Goal: Task Accomplishment & Management: Complete application form

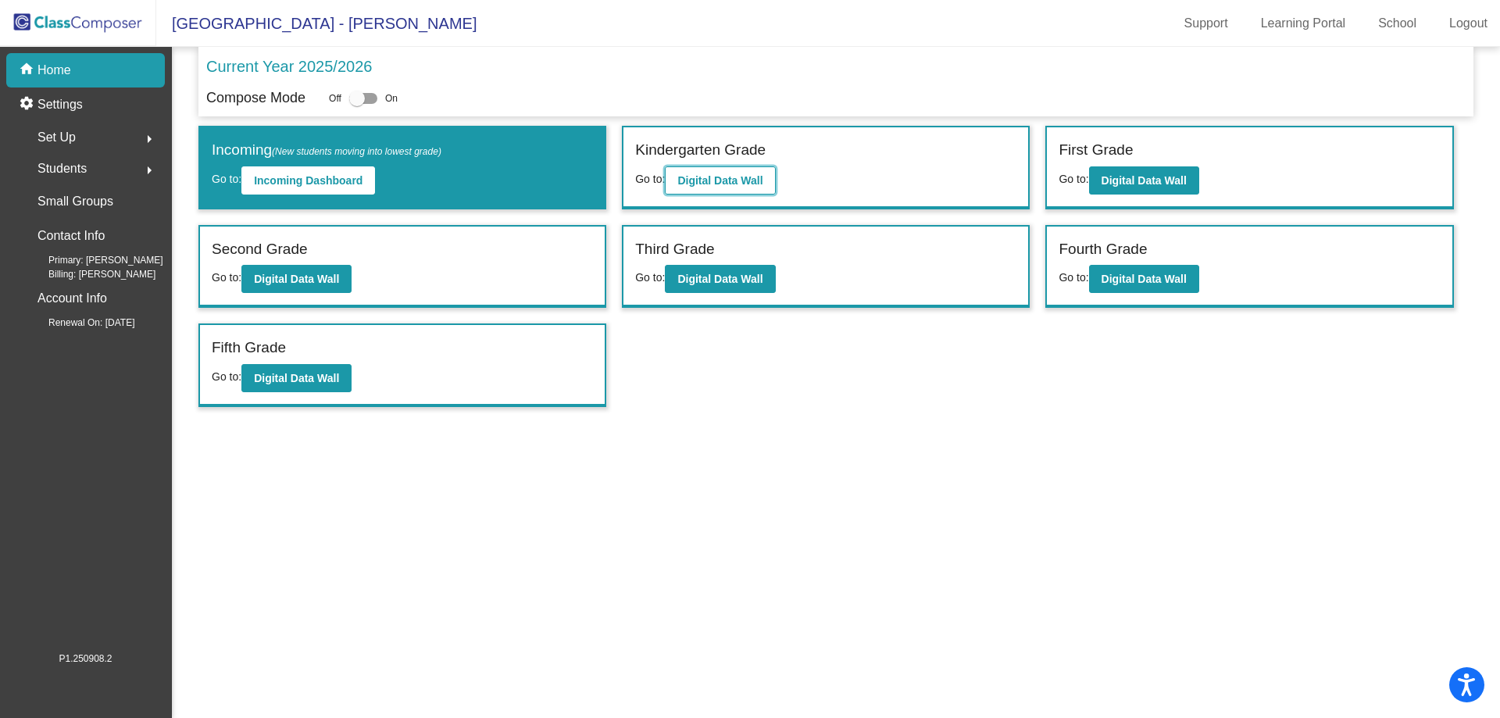
click at [704, 183] on b "Digital Data Wall" at bounding box center [719, 180] width 85 height 12
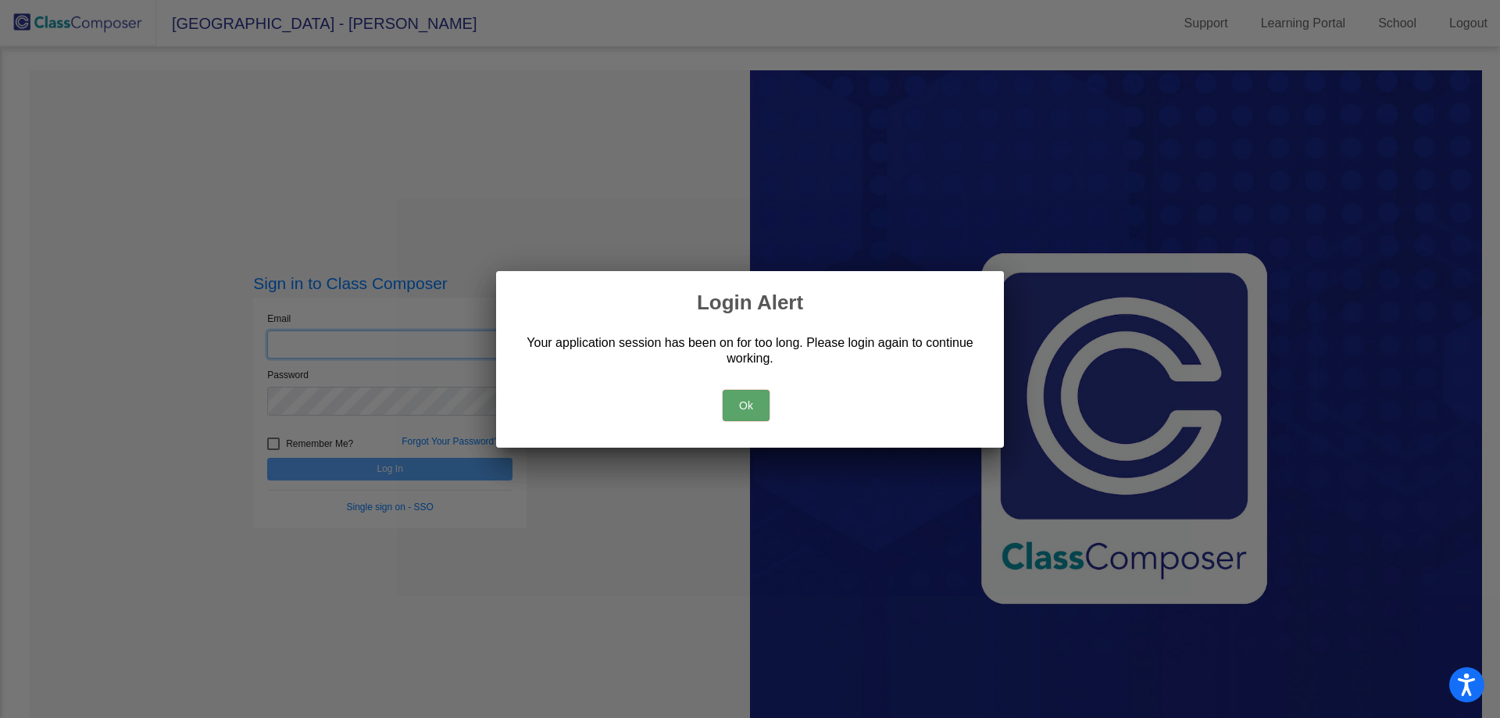
type input "[EMAIL_ADDRESS][DOMAIN_NAME]"
click at [757, 404] on button "Ok" at bounding box center [746, 405] width 47 height 31
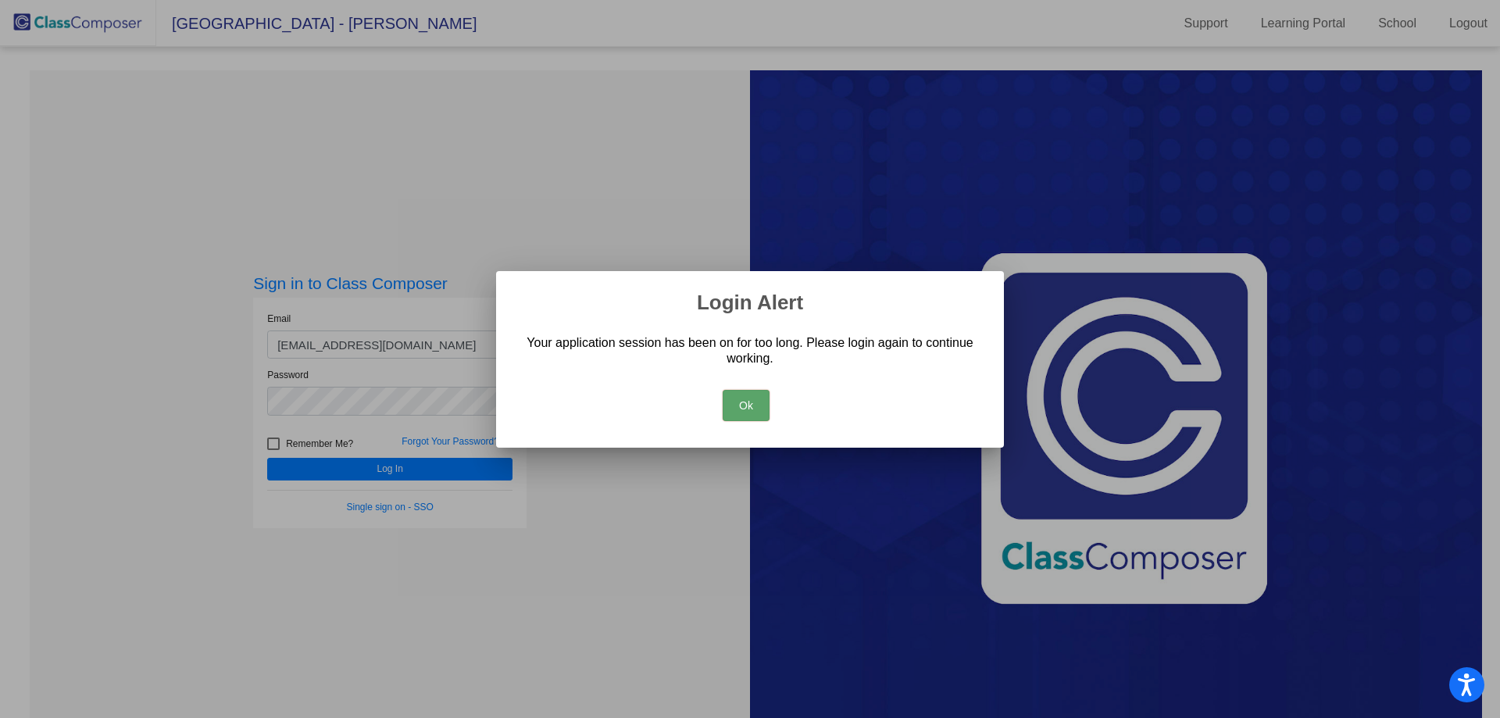
click at [758, 401] on button "Ok" at bounding box center [746, 405] width 47 height 31
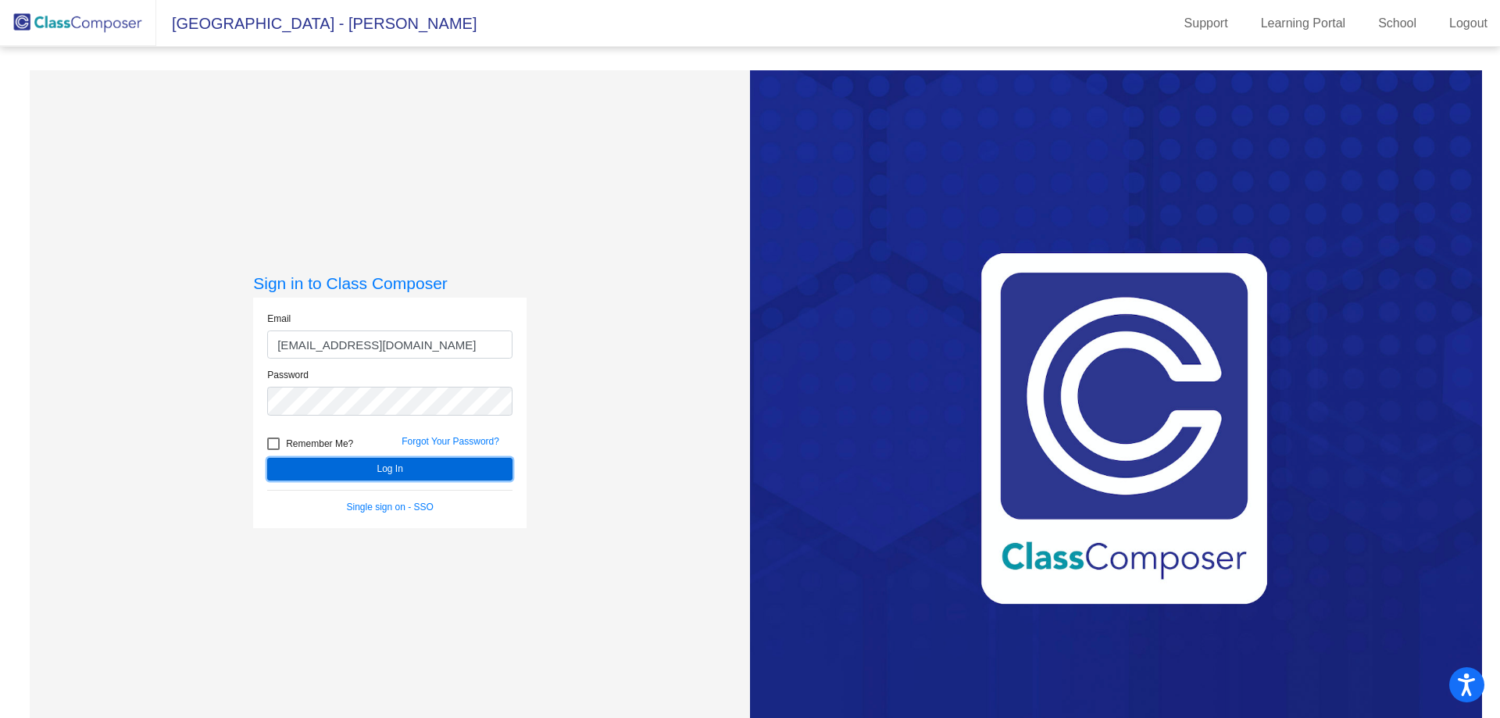
click at [429, 463] on button "Log In" at bounding box center [389, 469] width 245 height 23
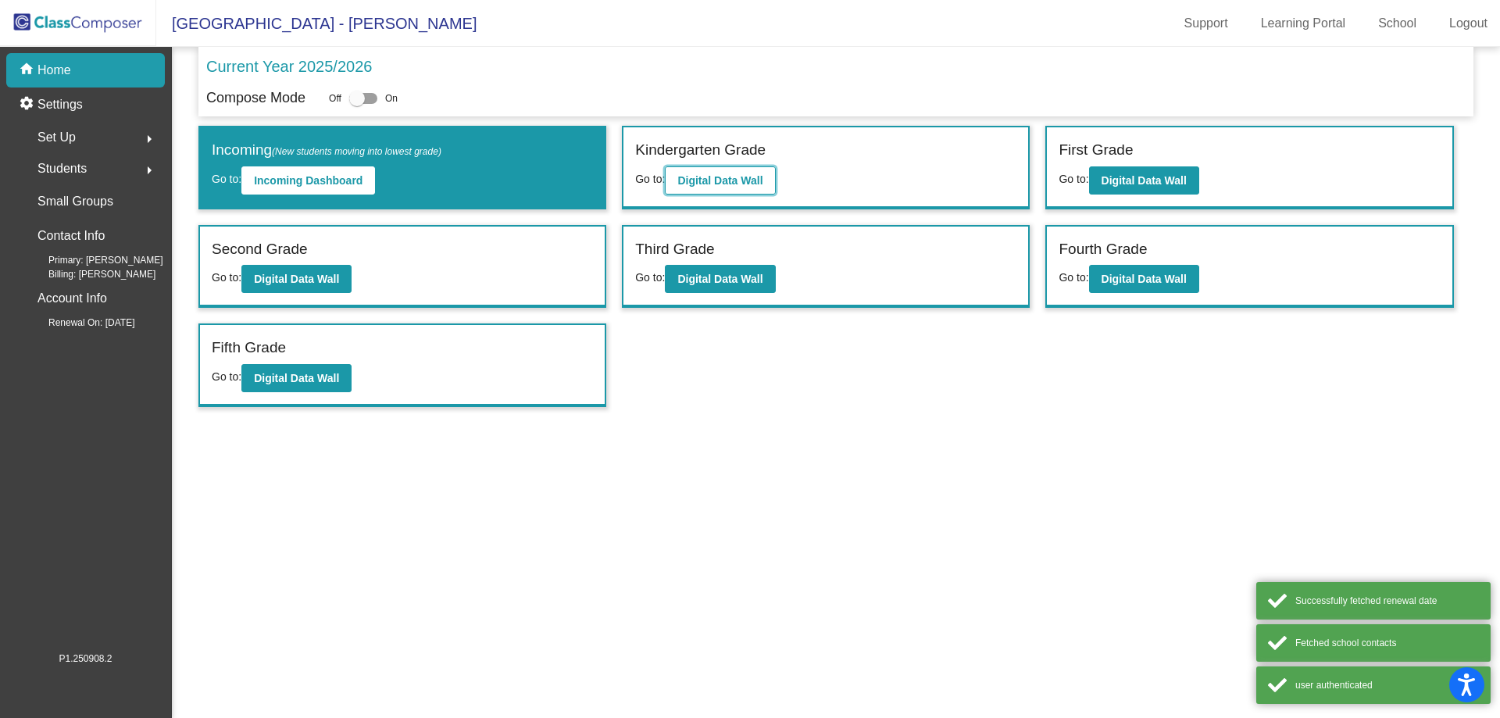
click at [720, 170] on button "Digital Data Wall" at bounding box center [720, 180] width 110 height 28
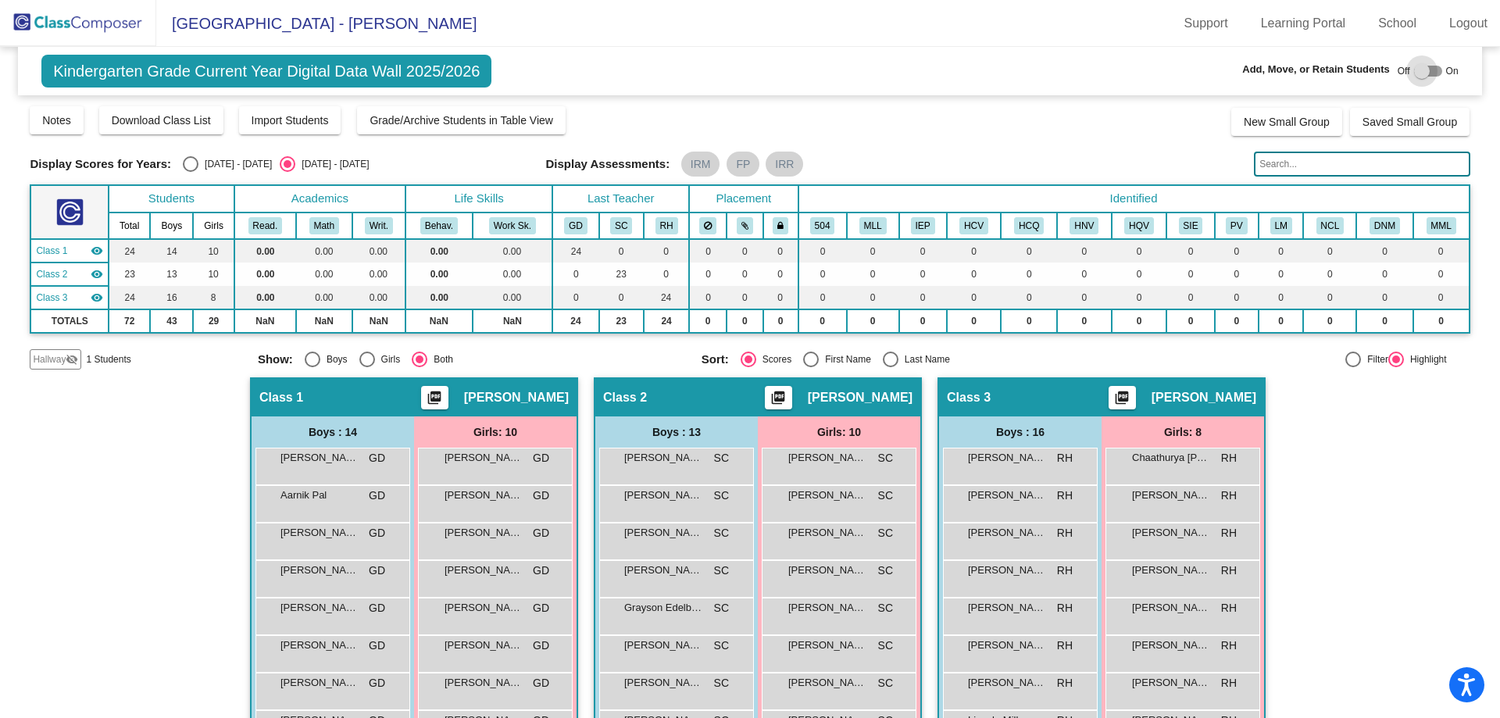
click at [1414, 69] on div at bounding box center [1422, 71] width 16 height 16
checkbox input "true"
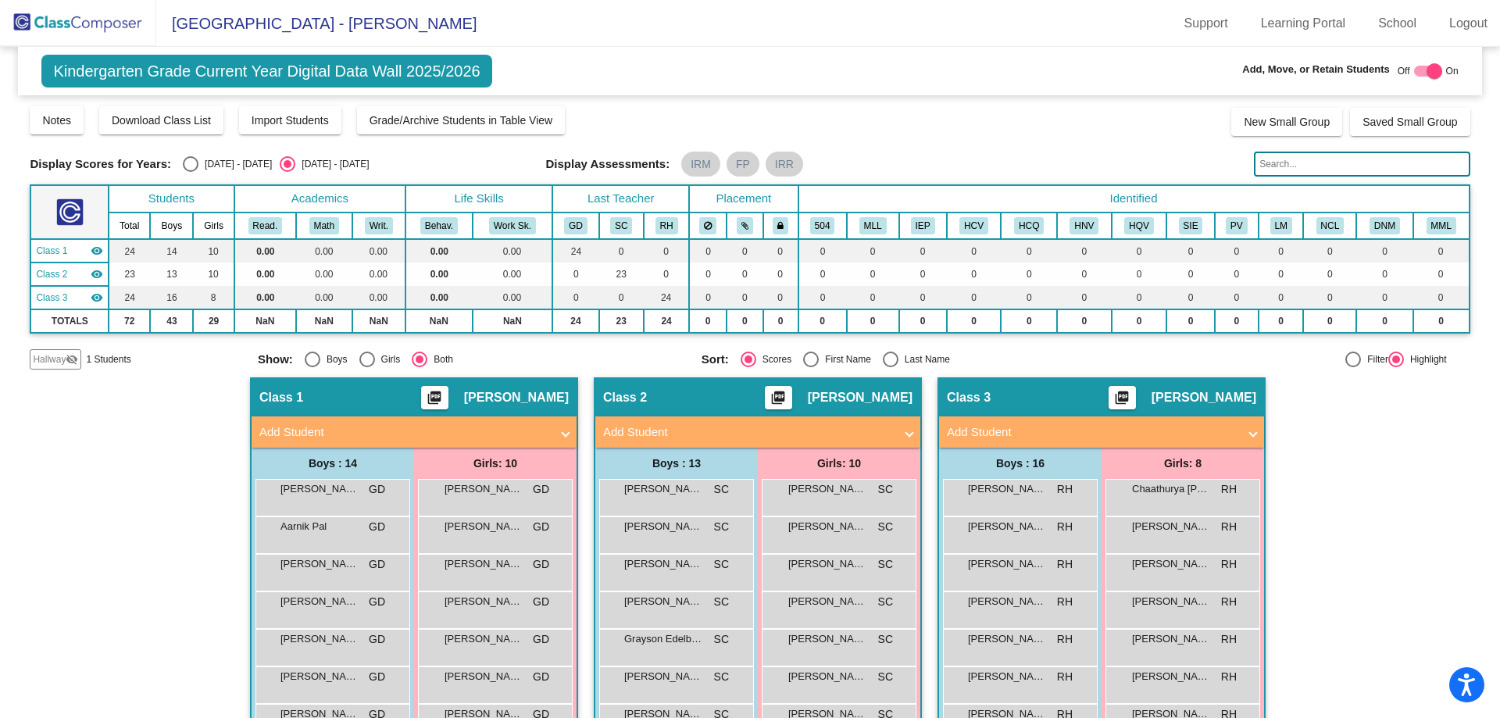
click at [66, 365] on mat-icon "visibility_off" at bounding box center [72, 359] width 12 height 12
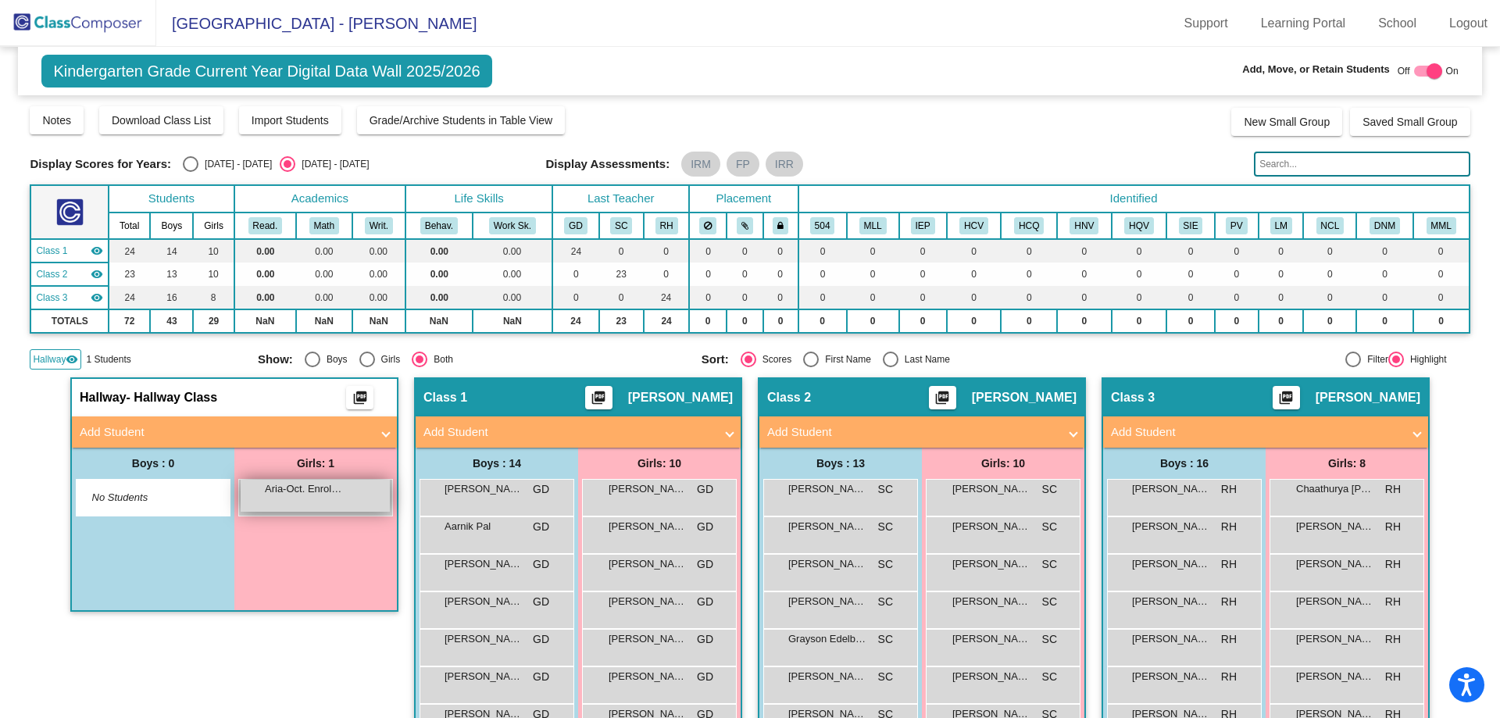
click at [277, 498] on div "Aria-Oct. Enroll Chudamani lock do_not_disturb_alt" at bounding box center [315, 496] width 149 height 32
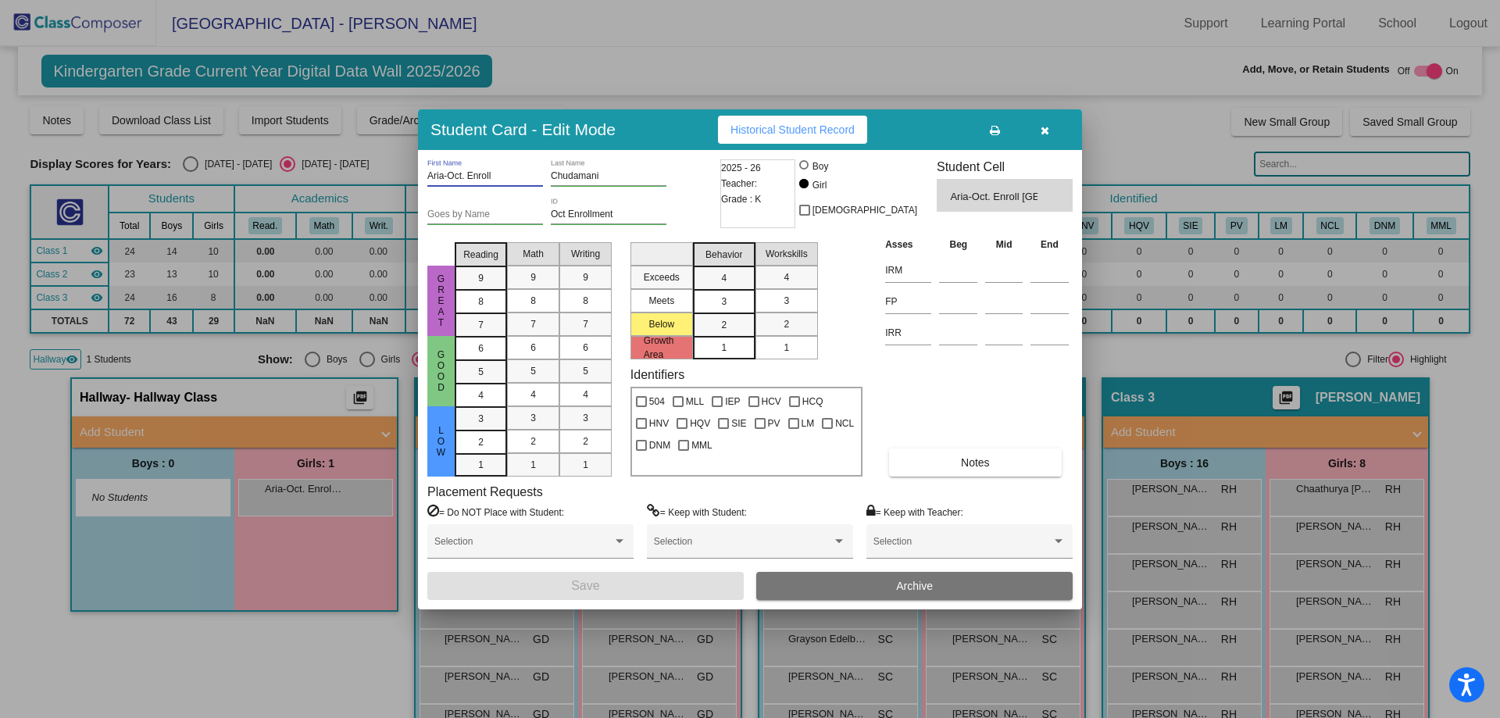
click at [431, 176] on input "Aria-Oct. Enroll" at bounding box center [485, 176] width 116 height 11
click at [501, 177] on input "Aaria-Oct. Enroll" at bounding box center [485, 176] width 116 height 11
type input "Aaria-Oct."
click at [580, 584] on span "Save" at bounding box center [585, 585] width 28 height 13
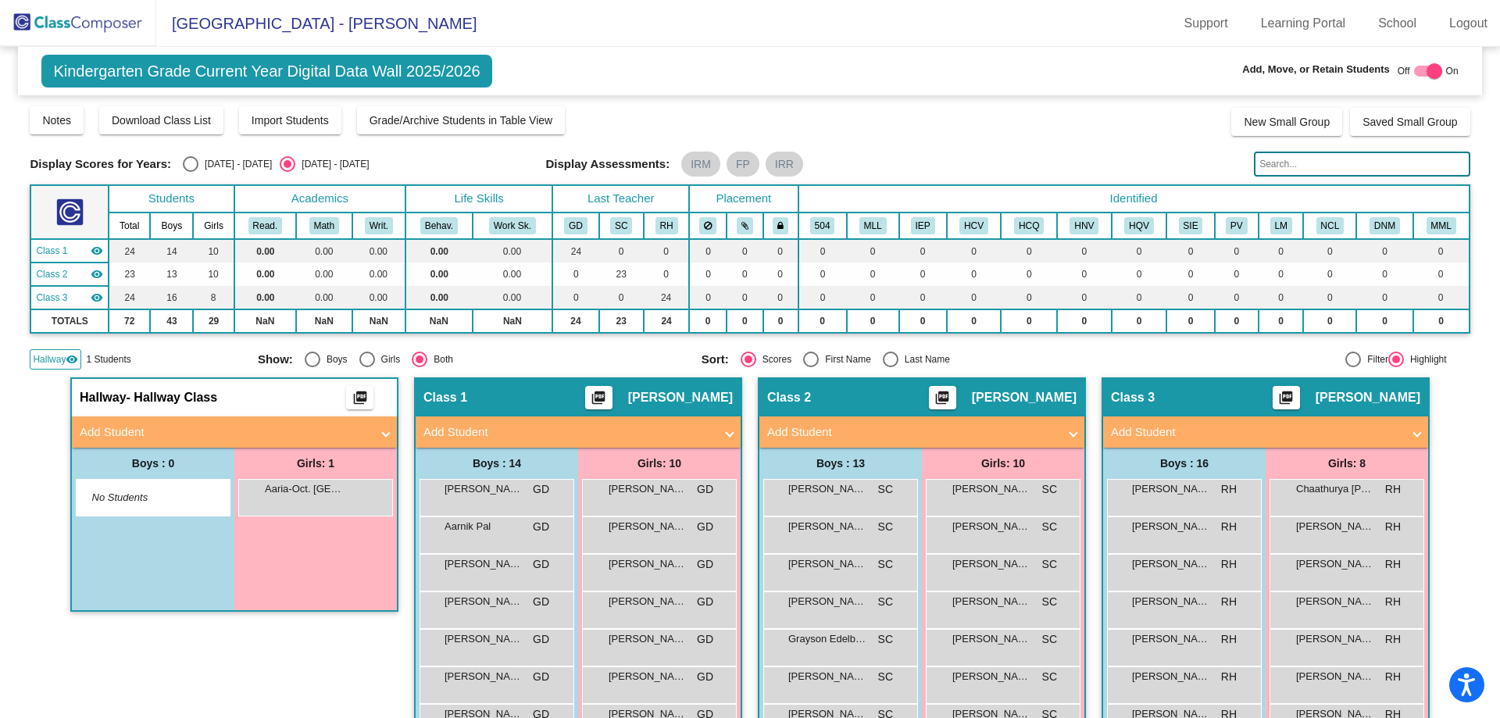
click at [287, 514] on div "Aaria-Oct. Chudamani lock do_not_disturb_alt" at bounding box center [315, 497] width 155 height 37
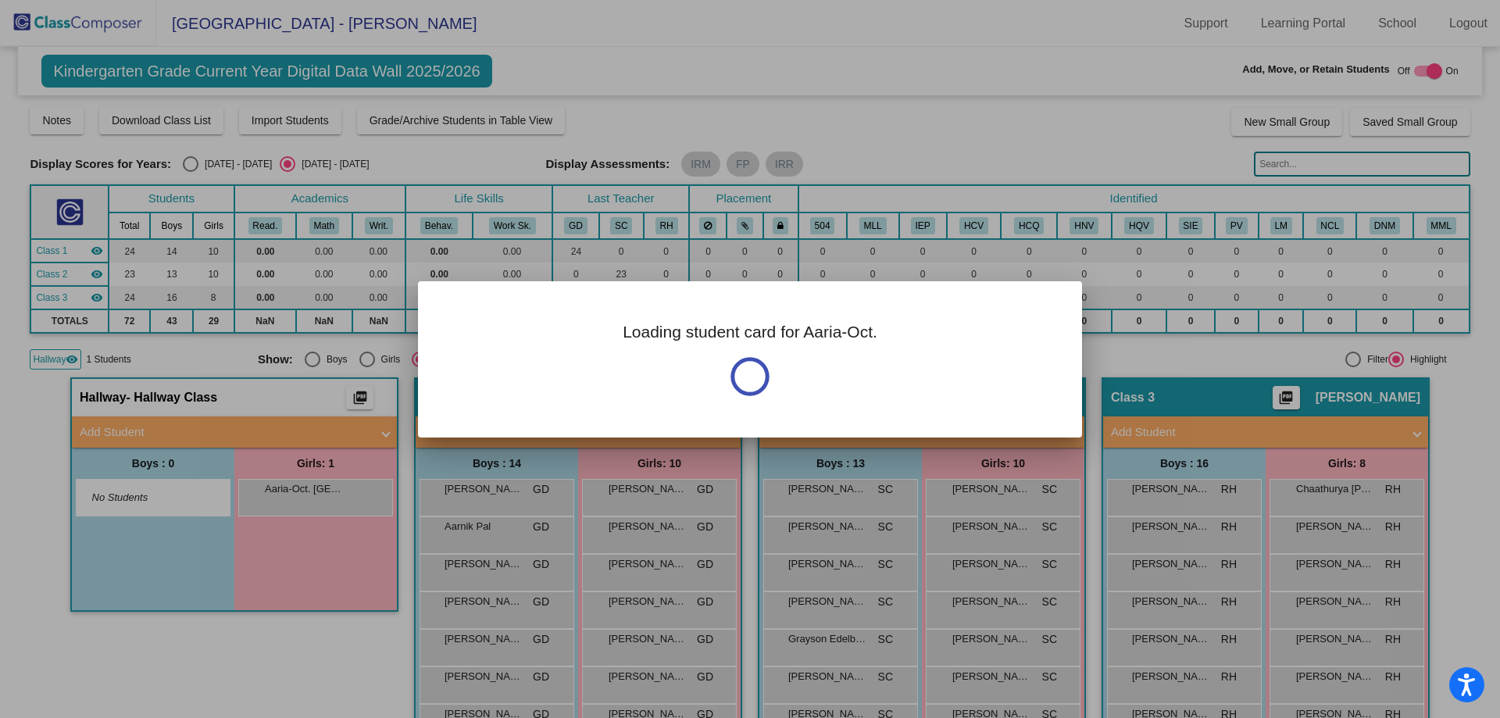
click at [287, 514] on div at bounding box center [750, 359] width 1500 height 718
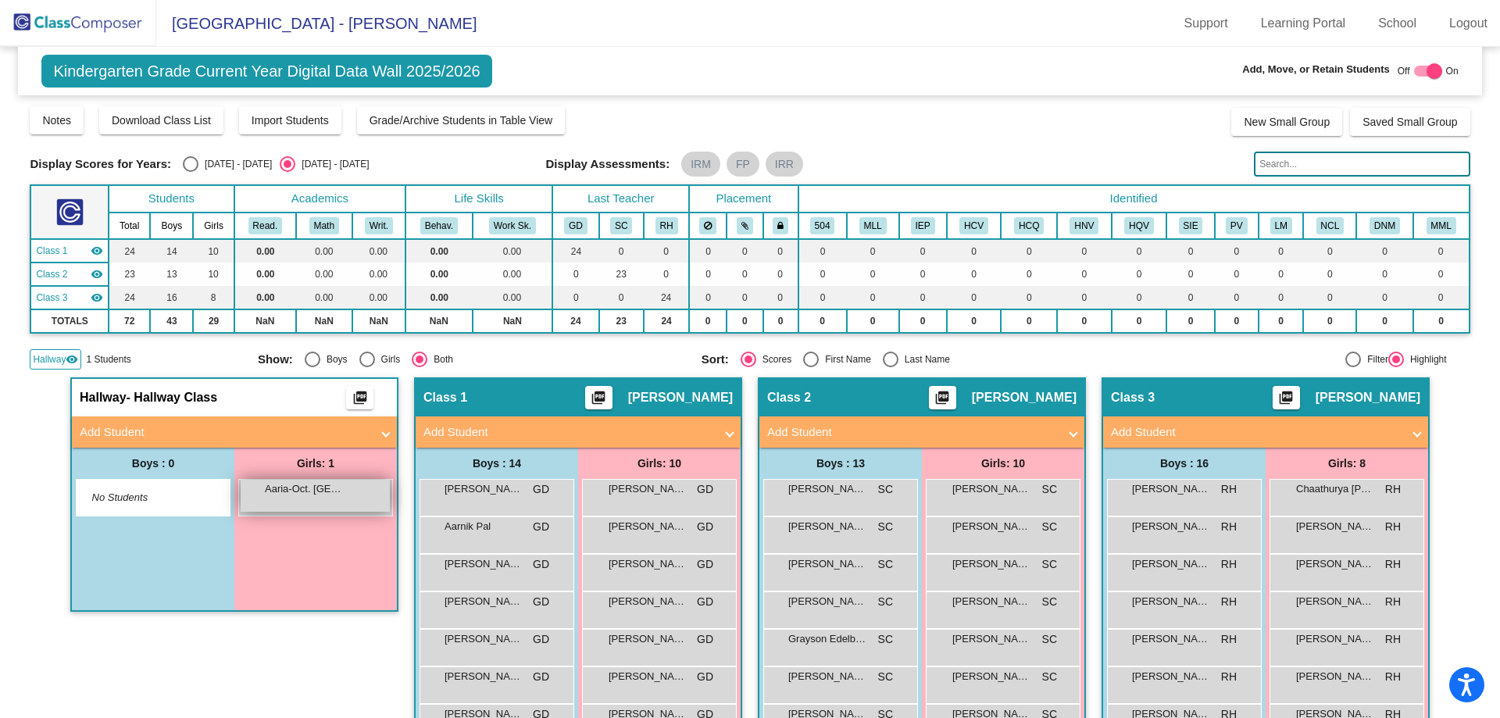
click at [287, 507] on div "Aaria-Oct. Chudamani lock do_not_disturb_alt" at bounding box center [315, 496] width 149 height 32
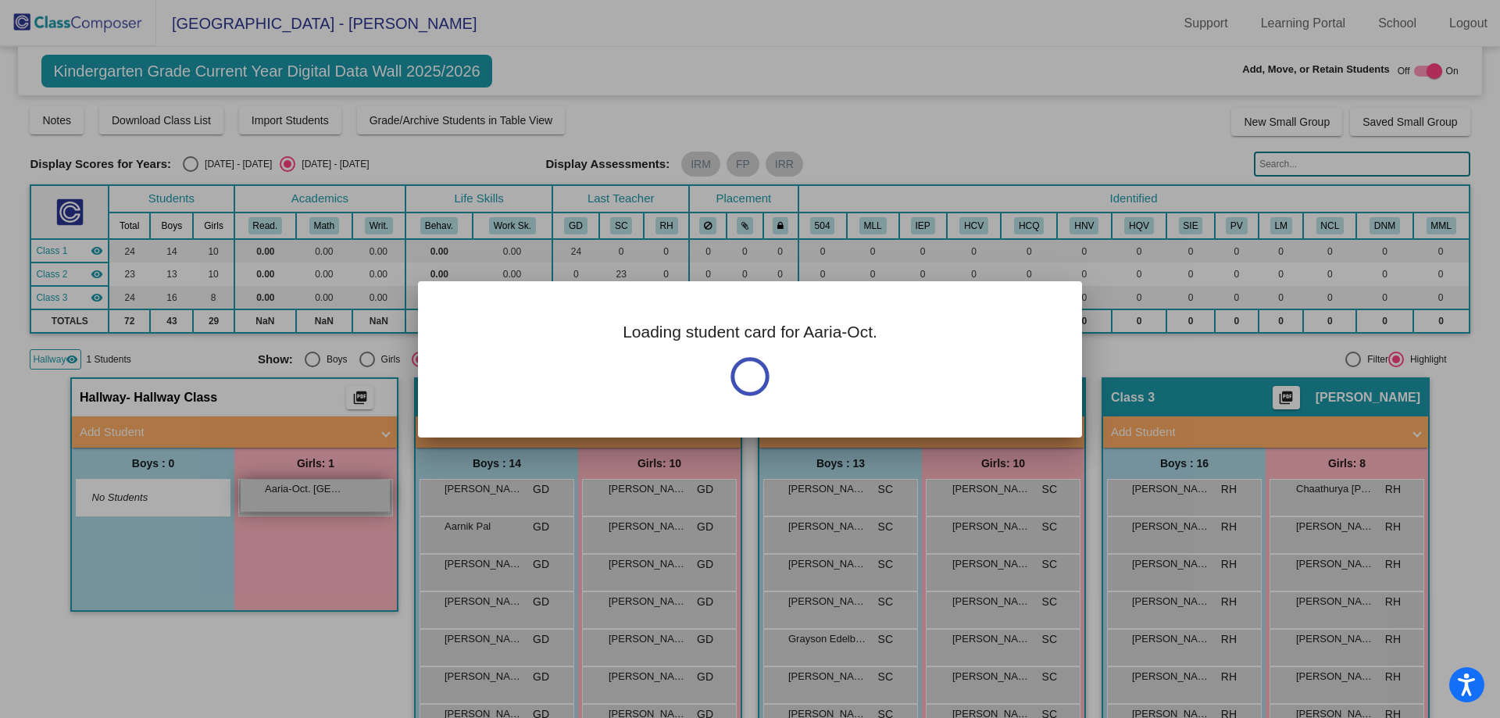
click at [287, 507] on div at bounding box center [750, 359] width 1500 height 718
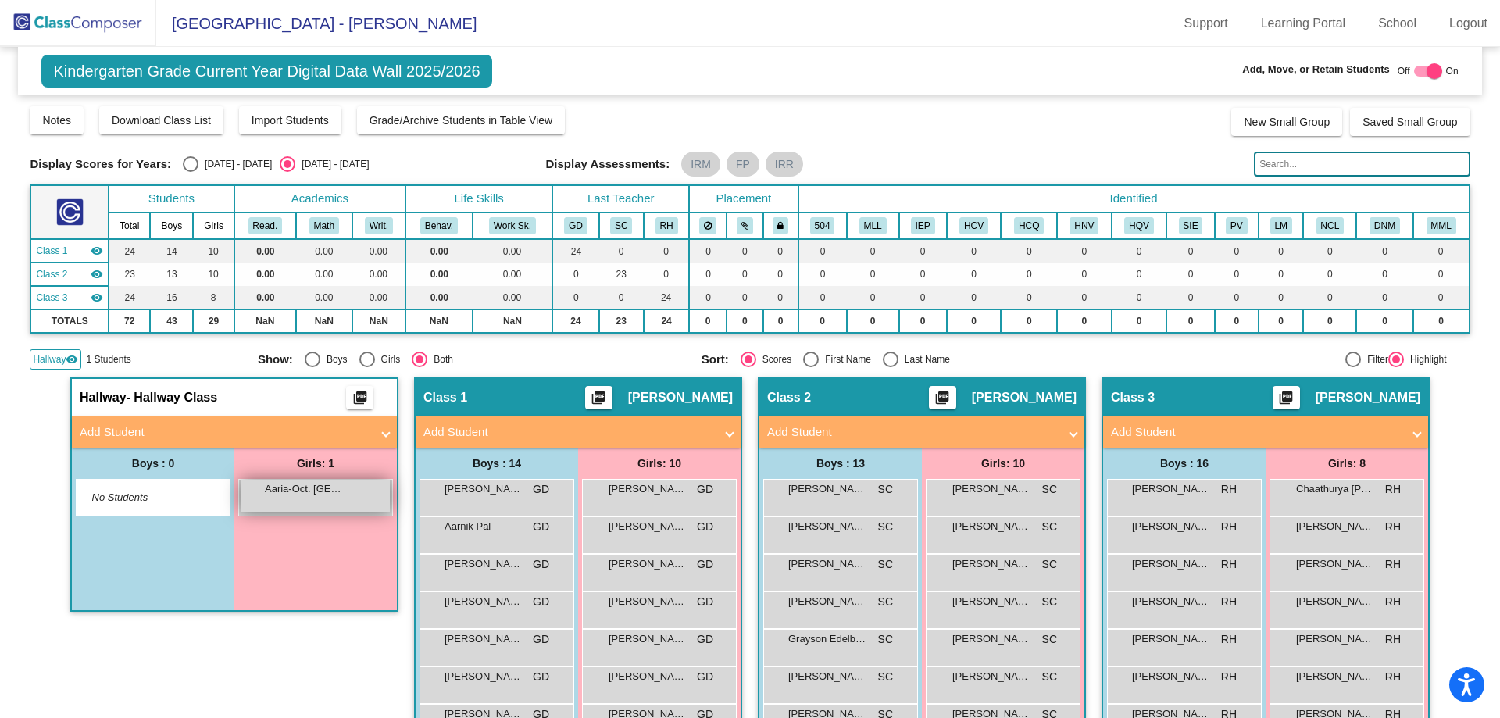
click at [287, 507] on div "Aaria-Oct. Chudamani lock do_not_disturb_alt" at bounding box center [315, 496] width 149 height 32
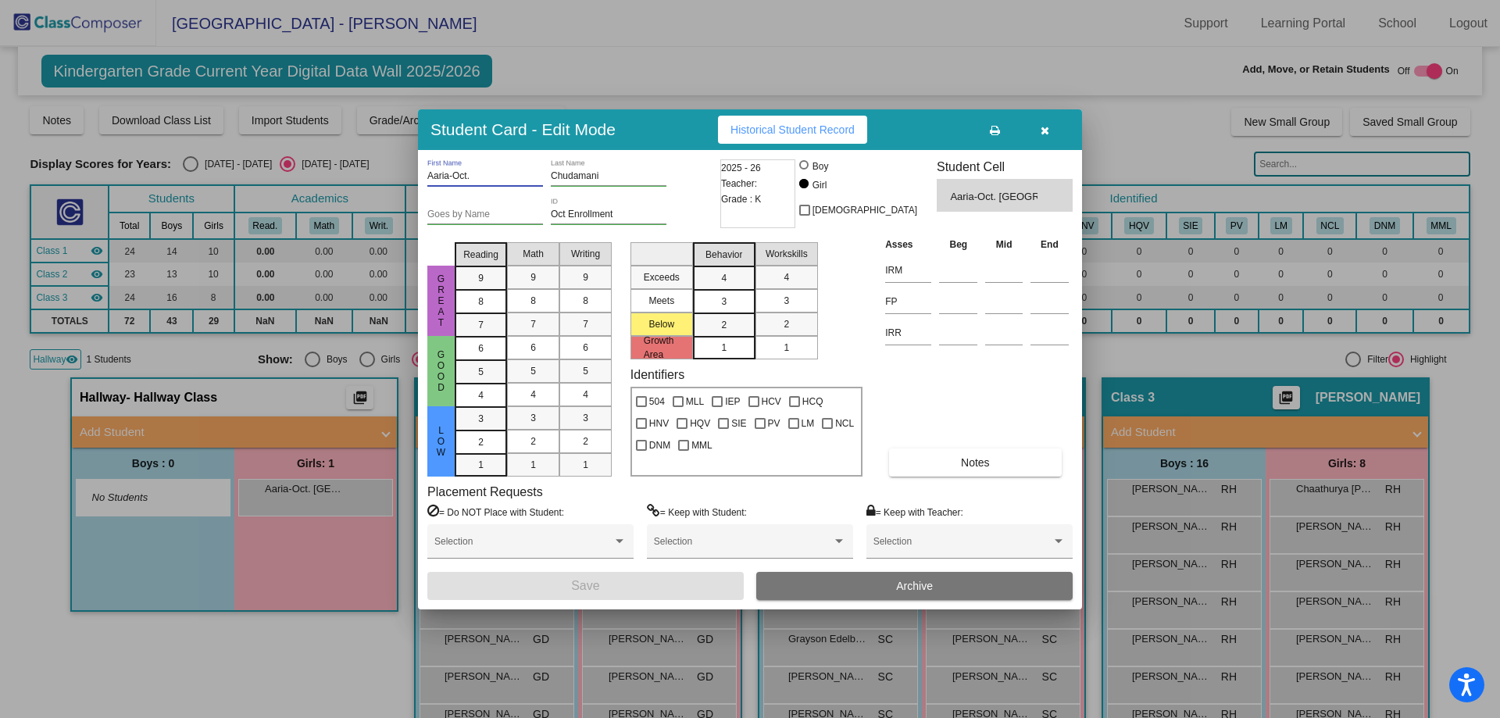
click at [480, 177] on input "Aaria-Oct." at bounding box center [485, 176] width 116 height 11
type input "Aaria"
click at [588, 581] on span "Save" at bounding box center [585, 585] width 28 height 13
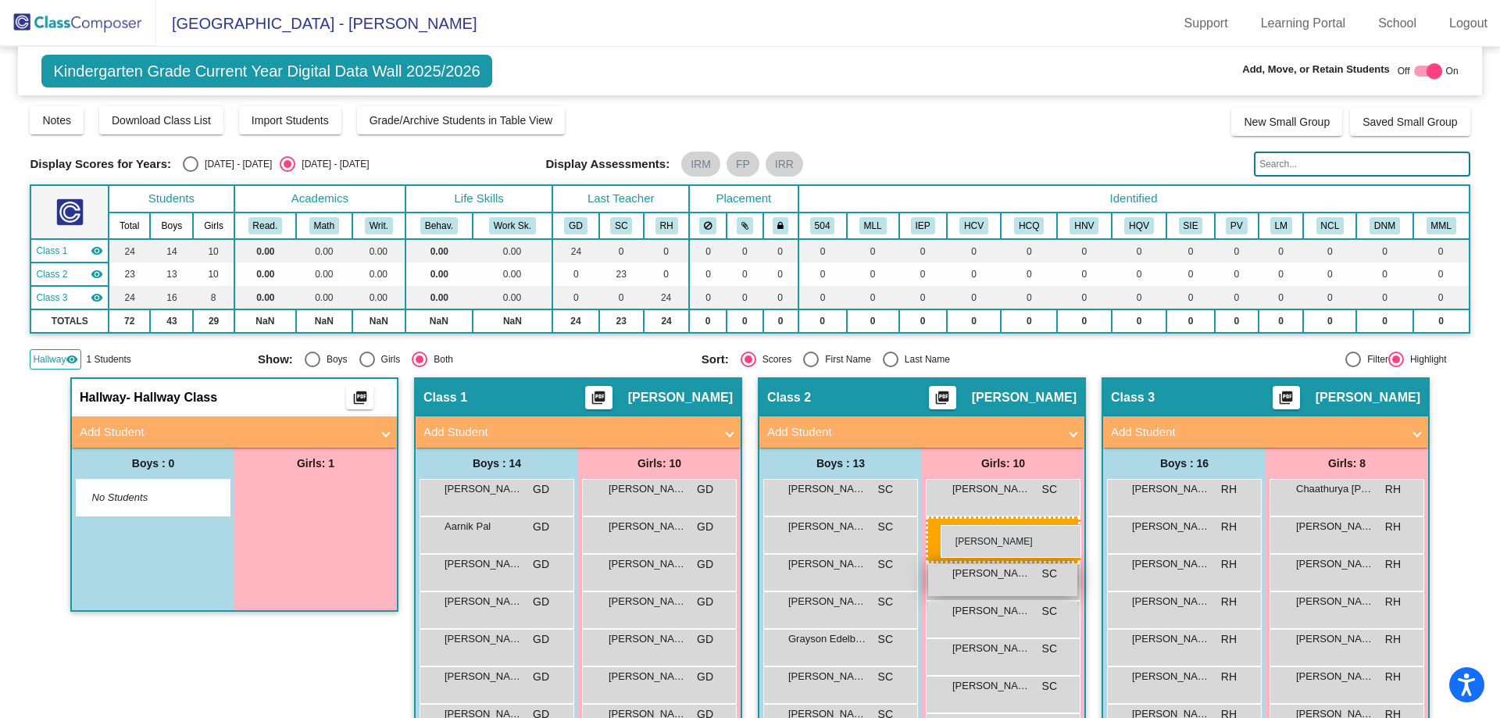
drag, startPoint x: 289, startPoint y: 500, endPoint x: 941, endPoint y: 526, distance: 652.1
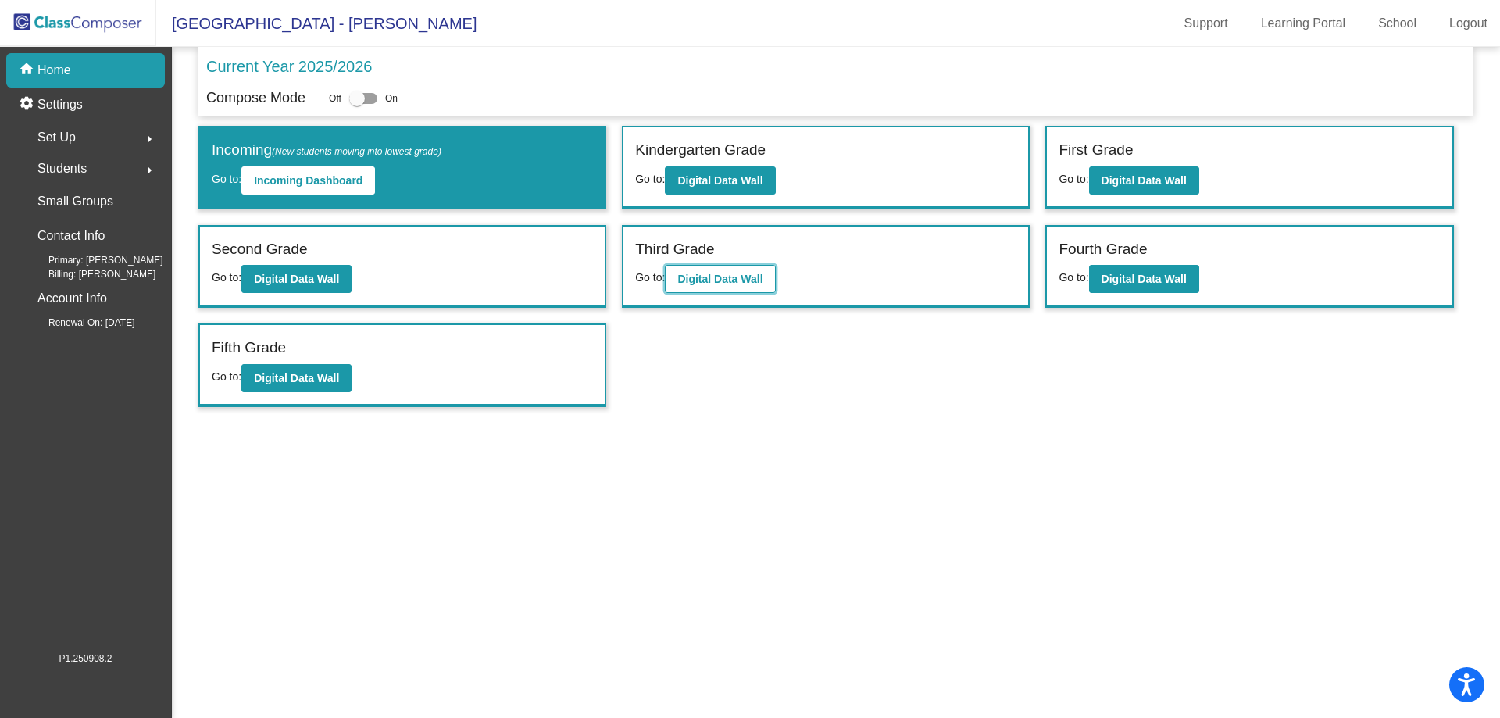
click at [703, 282] on b "Digital Data Wall" at bounding box center [719, 279] width 85 height 12
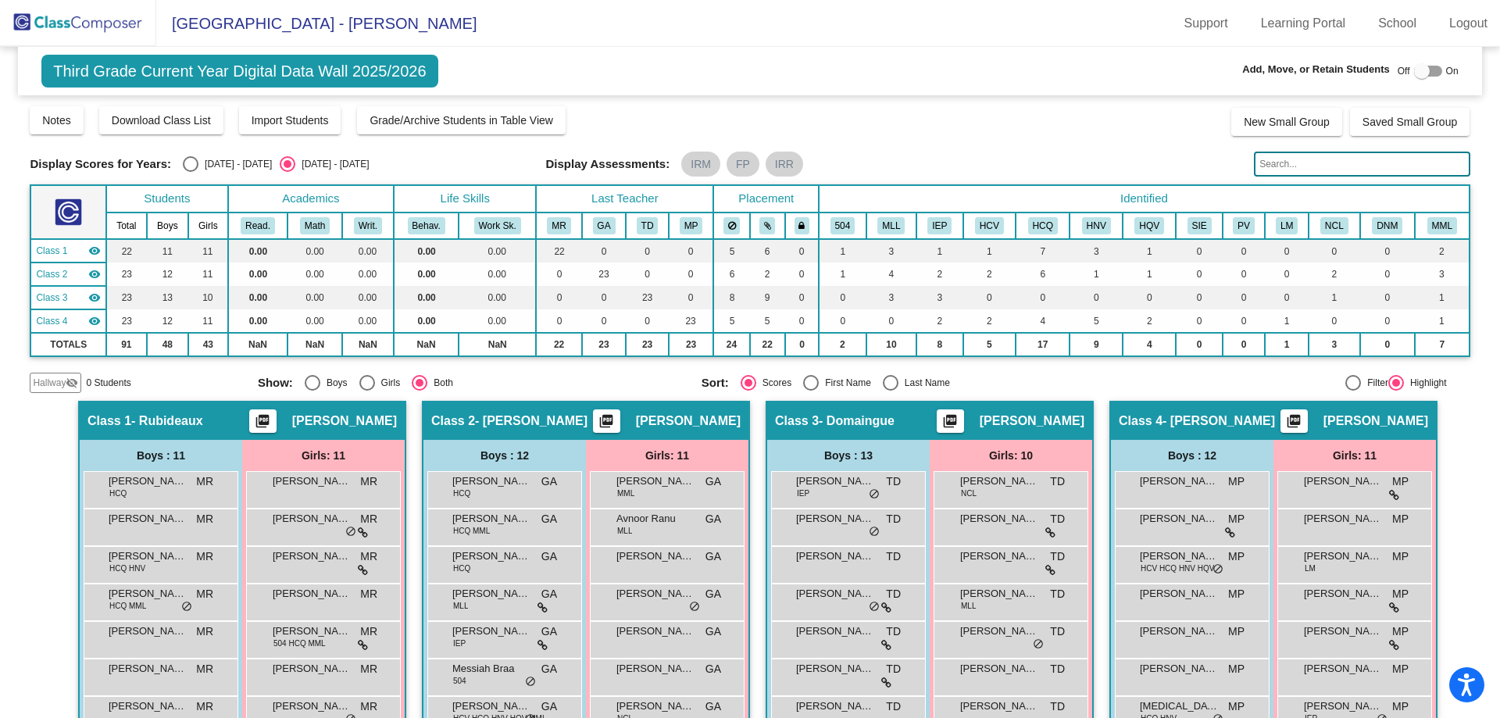
click at [62, 380] on span "Hallway" at bounding box center [49, 383] width 33 height 14
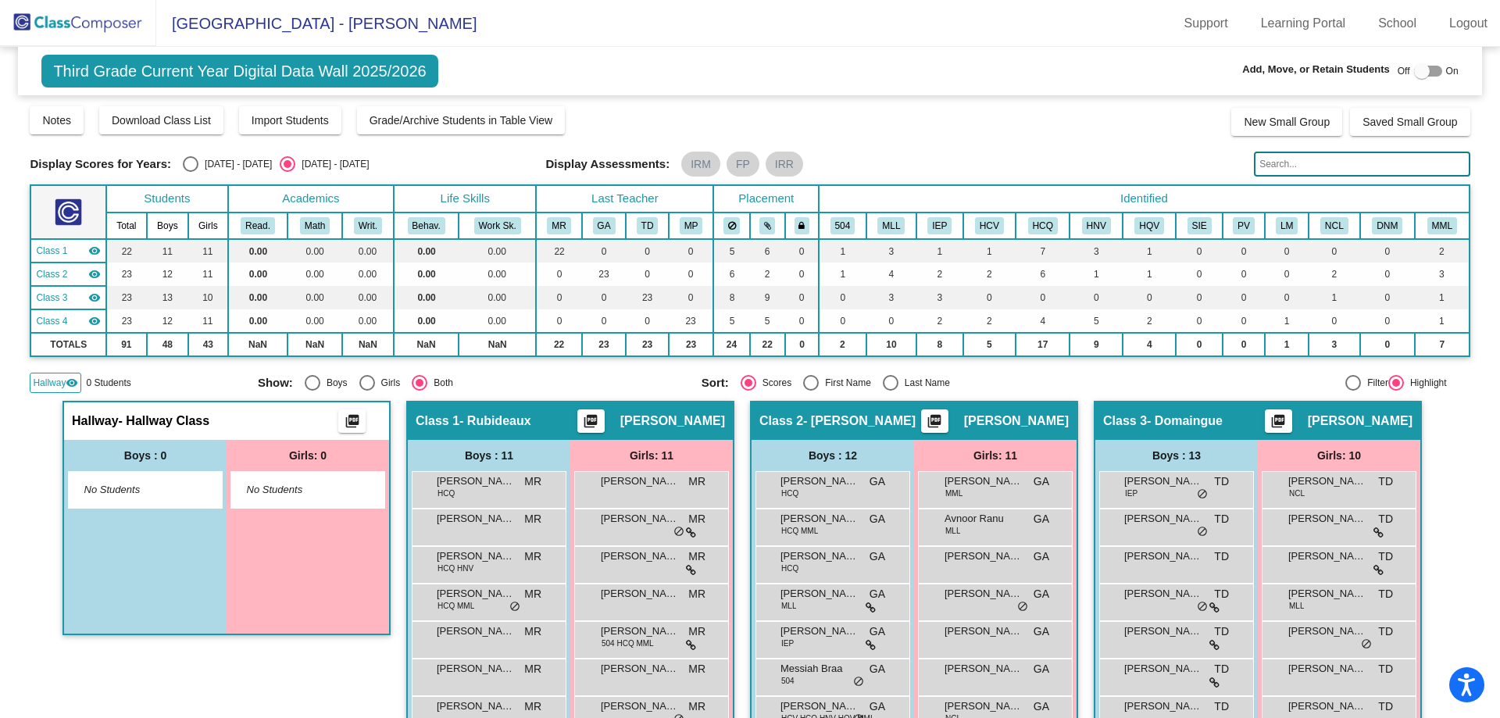
click at [1419, 70] on div at bounding box center [1422, 71] width 16 height 16
checkbox input "true"
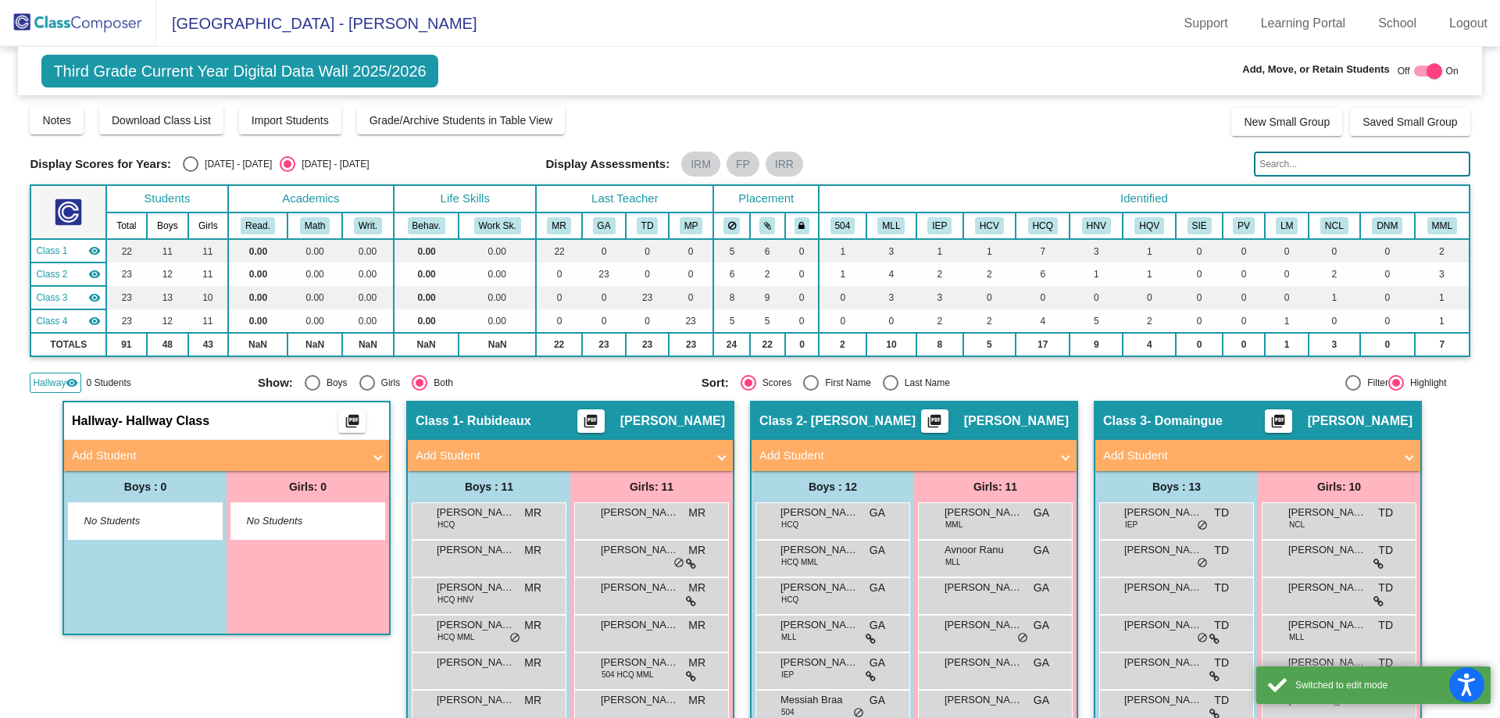
click at [375, 454] on span at bounding box center [378, 456] width 6 height 18
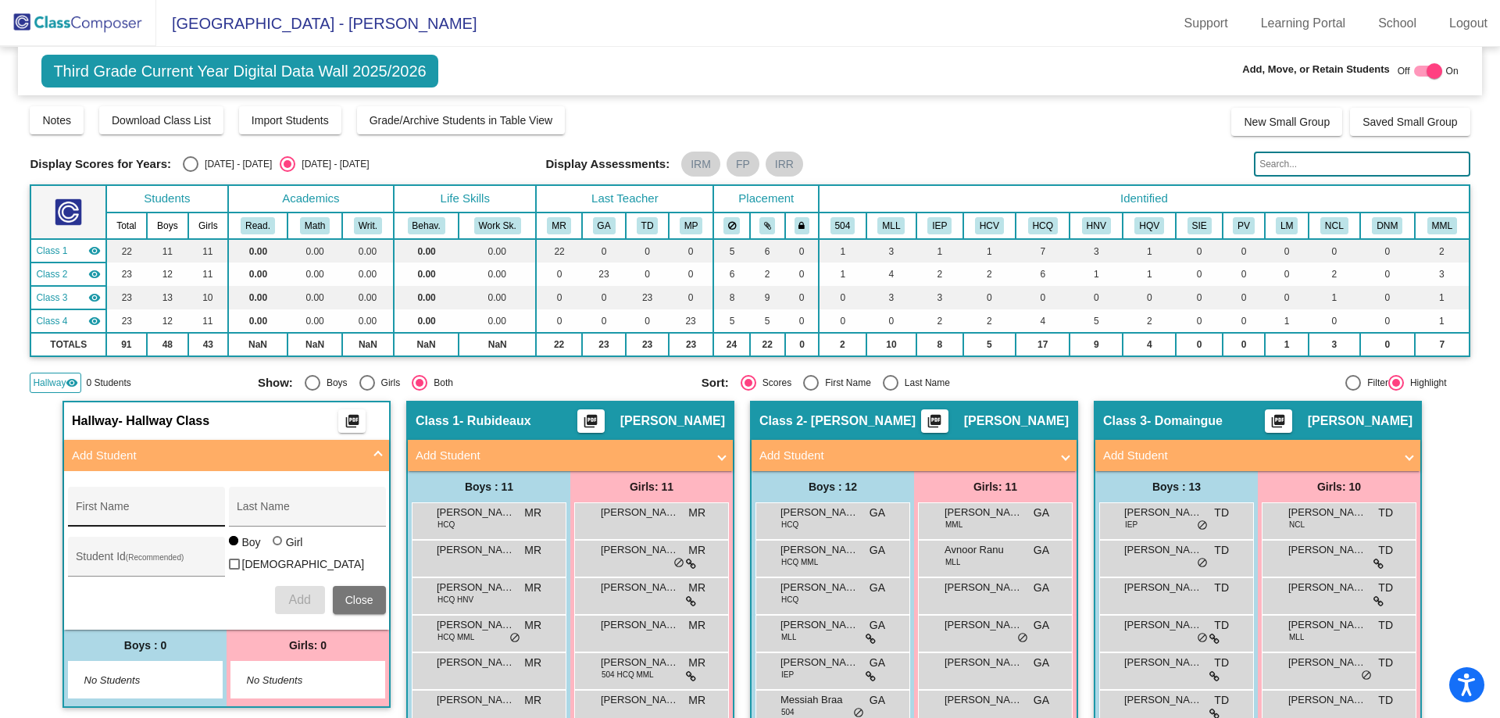
click at [124, 512] on input "First Name" at bounding box center [146, 512] width 141 height 12
type input "Ayaan"
type input "Chudamani"
click at [305, 595] on span "Add" at bounding box center [299, 599] width 22 height 13
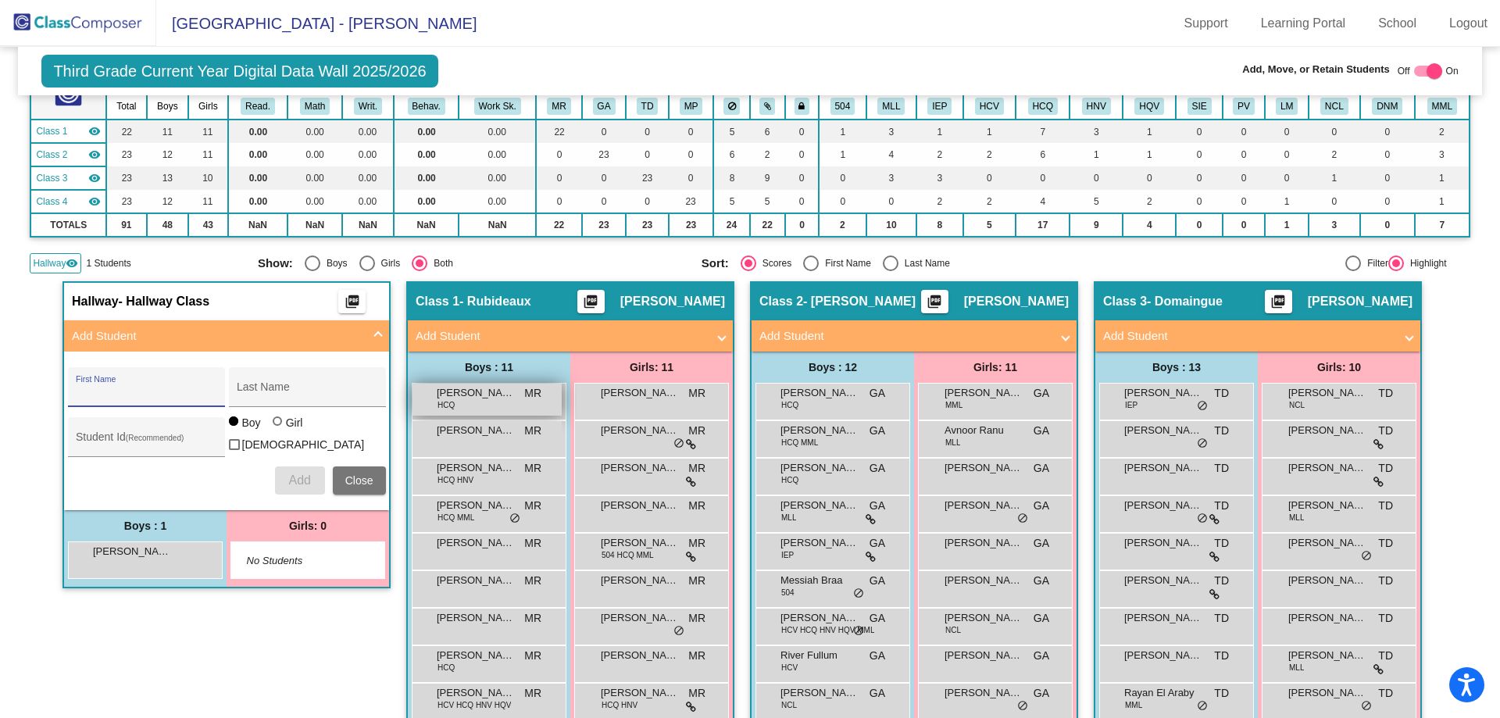
scroll to position [312, 0]
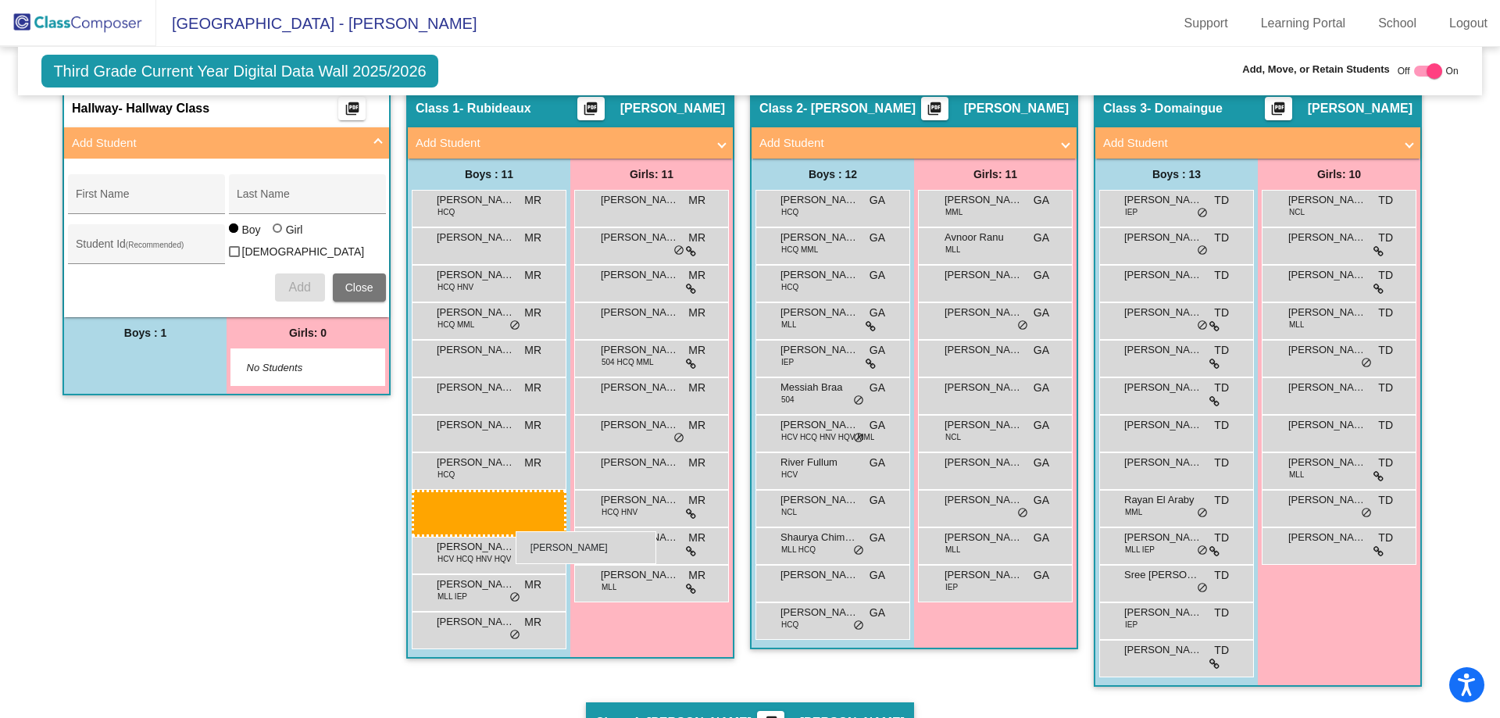
drag, startPoint x: 158, startPoint y: 374, endPoint x: 516, endPoint y: 531, distance: 390.7
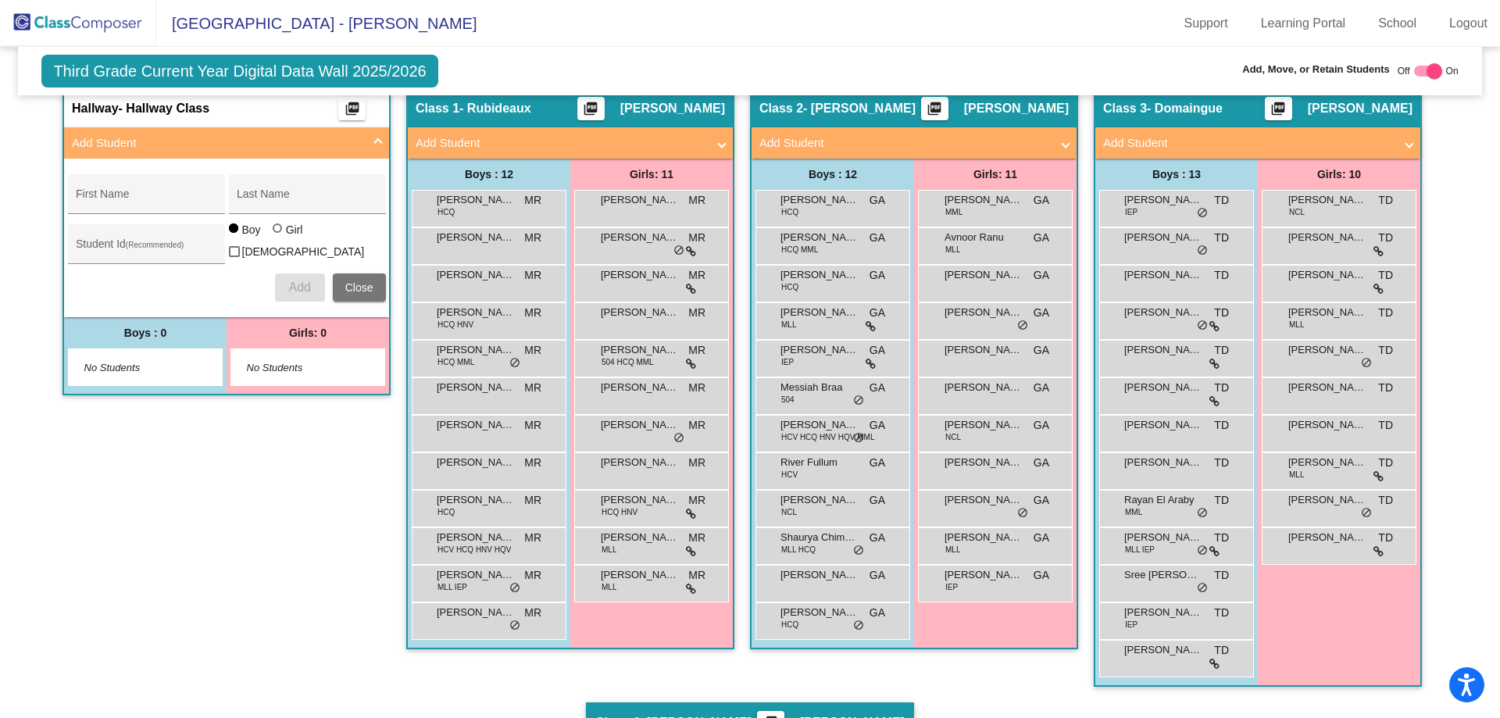
click at [364, 287] on span "Close" at bounding box center [359, 287] width 28 height 12
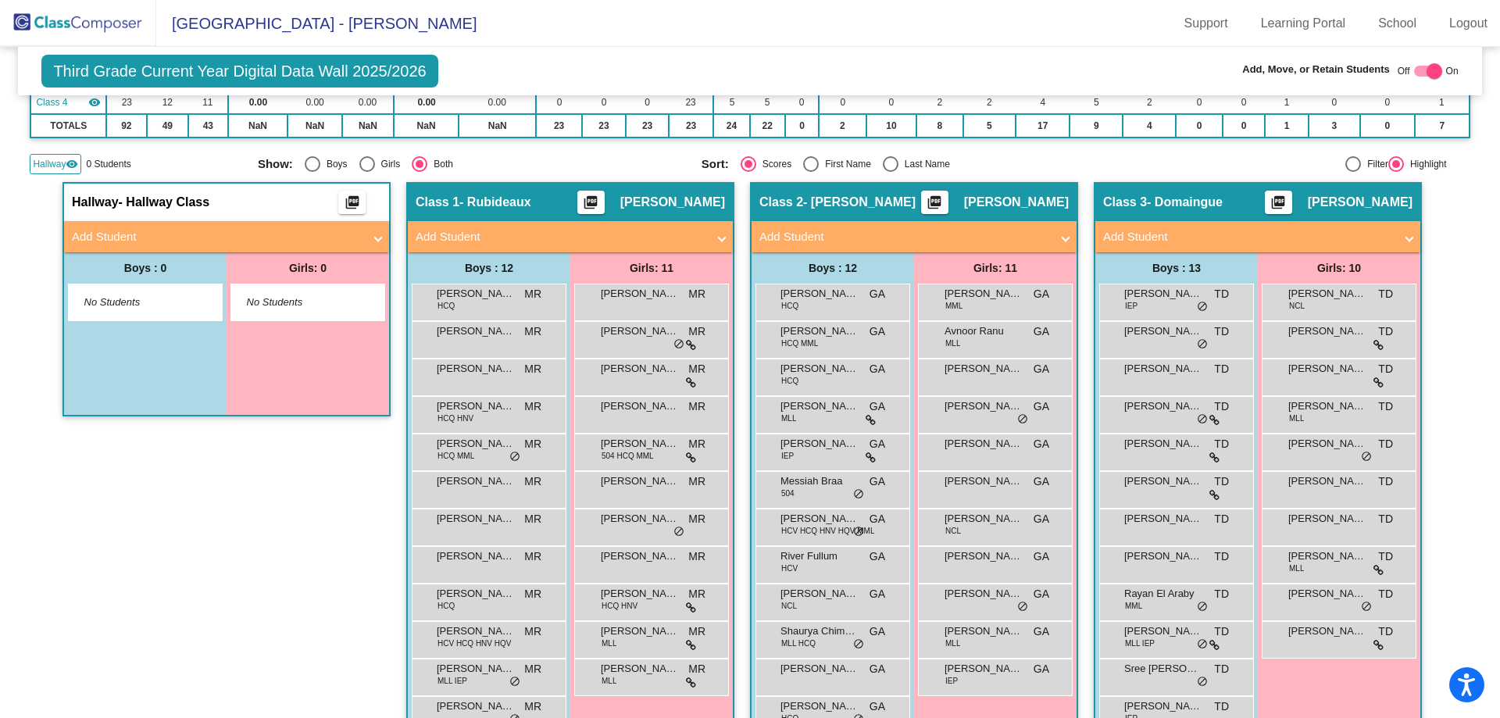
scroll to position [0, 0]
